Goal: Check status

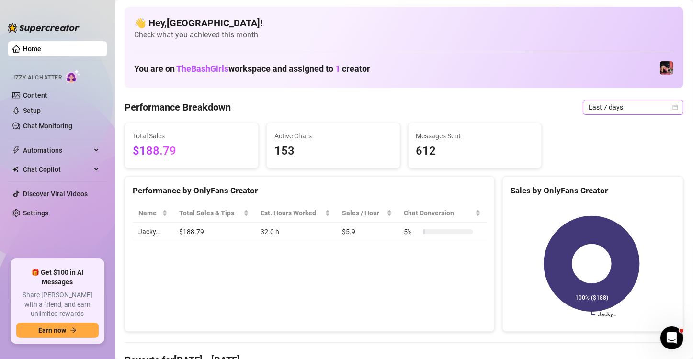
click at [672, 107] on icon "calendar" at bounding box center [675, 107] width 6 height 6
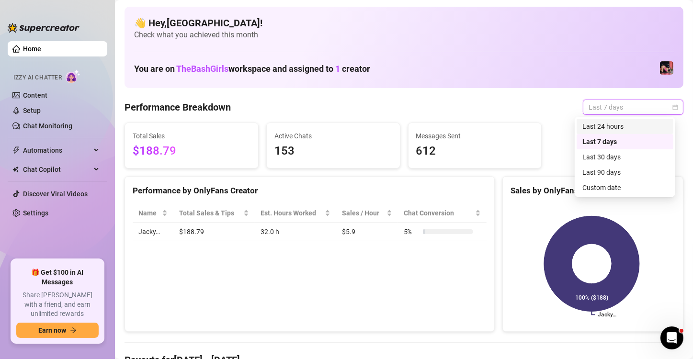
click at [633, 126] on div "Last 24 hours" at bounding box center [624, 126] width 85 height 11
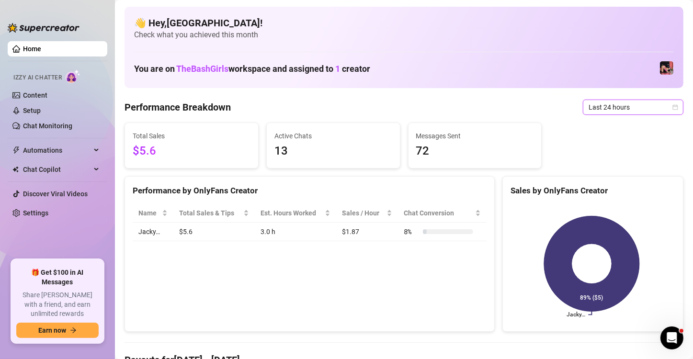
click at [672, 107] on icon "calendar" at bounding box center [675, 107] width 6 height 6
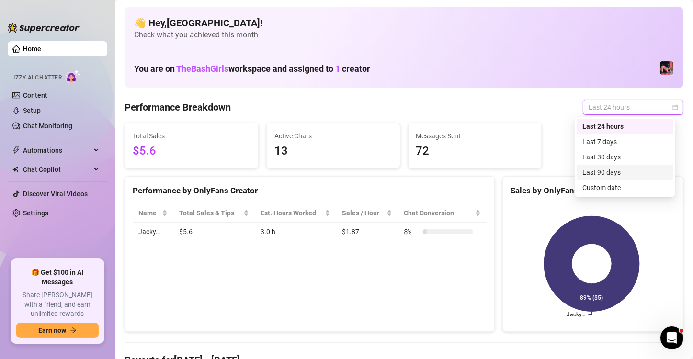
click at [621, 171] on div "Last 90 days" at bounding box center [624, 172] width 85 height 11
click at [621, 177] on div "Sales by OnlyFans Creator" at bounding box center [593, 187] width 180 height 21
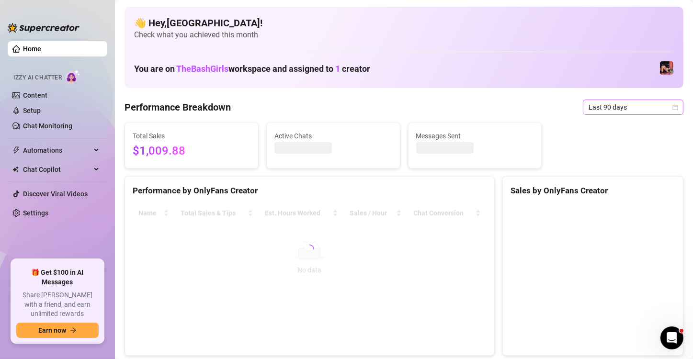
click at [672, 108] on icon "calendar" at bounding box center [675, 107] width 6 height 6
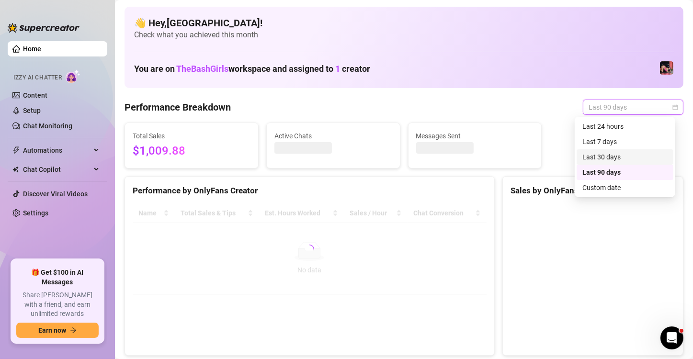
click at [616, 157] on div "Last 30 days" at bounding box center [624, 157] width 85 height 11
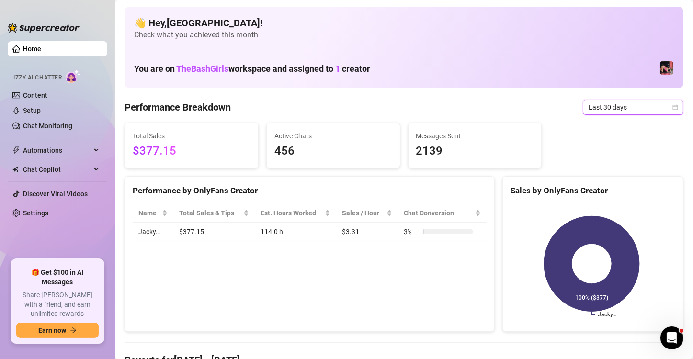
click at [673, 105] on icon "calendar" at bounding box center [675, 106] width 5 height 5
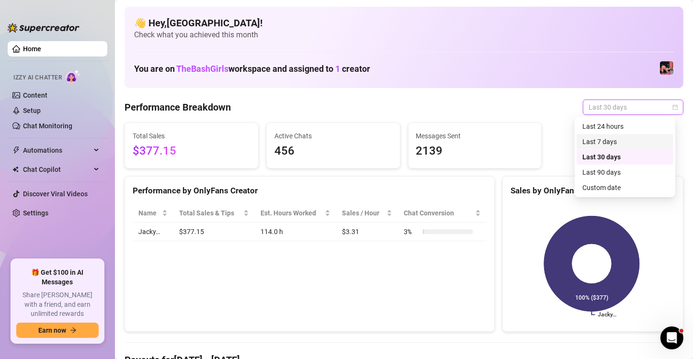
click at [590, 138] on div "Last 7 days" at bounding box center [624, 142] width 85 height 11
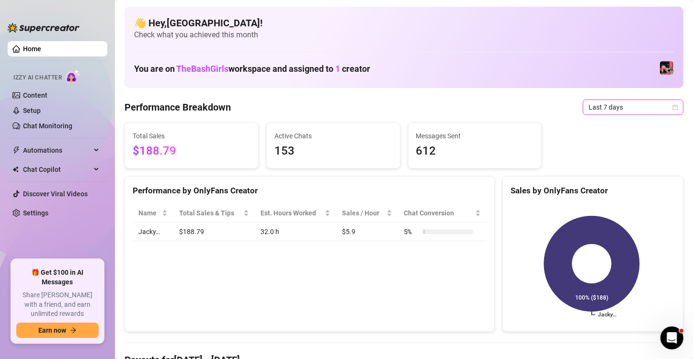
click at [672, 107] on icon "calendar" at bounding box center [675, 107] width 6 height 6
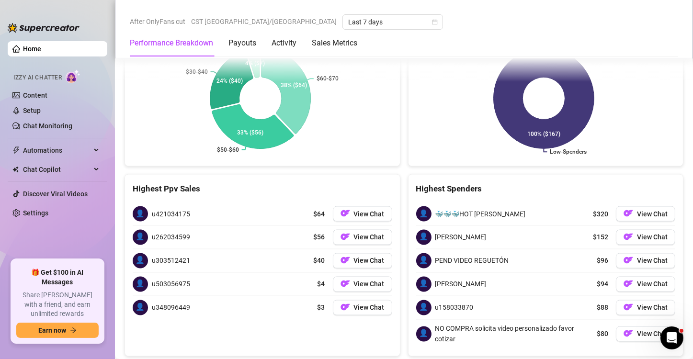
scroll to position [1524, 0]
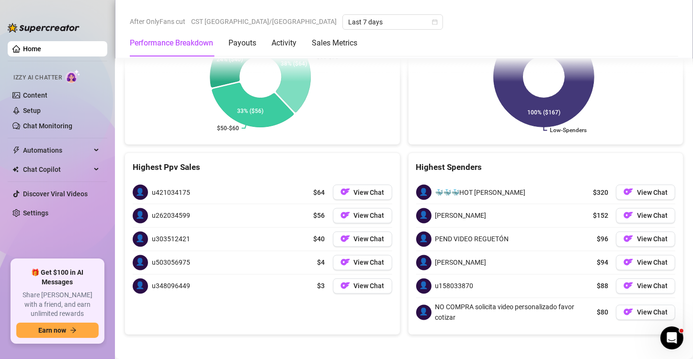
click at [409, 292] on div "👤 🐳🐳🐳HOT [PERSON_NAME] $320 View Chat 👤 [PERSON_NAME] $152 View Chat 👤 PEND VID…" at bounding box center [546, 253] width 275 height 161
